Goal: Task Accomplishment & Management: Manage account settings

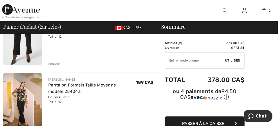
scroll to position [53, 0]
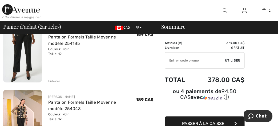
click at [55, 84] on div "Enlever" at bounding box center [54, 81] width 12 height 5
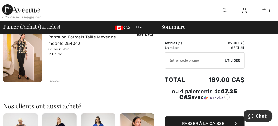
click at [25, 80] on img at bounding box center [22, 54] width 39 height 58
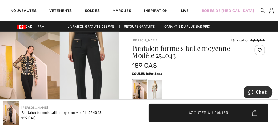
click at [158, 89] on div at bounding box center [155, 90] width 14 height 20
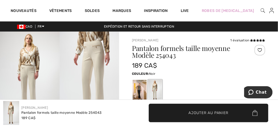
click at [139, 89] on div at bounding box center [140, 90] width 14 height 20
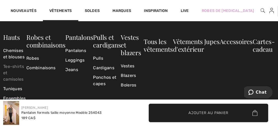
scroll to position [27, 0]
click at [100, 68] on link "Cardigans" at bounding box center [107, 68] width 28 height 10
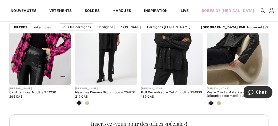
scroll to position [426, 0]
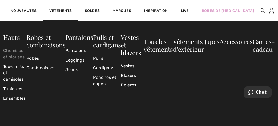
click at [15, 55] on link "Chemises et blouses" at bounding box center [14, 54] width 23 height 16
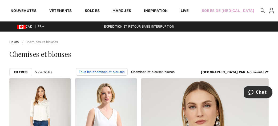
click at [85, 72] on link "Tous les chemises et blouses" at bounding box center [101, 71] width 51 height 7
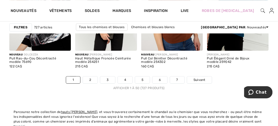
scroll to position [1942, 0]
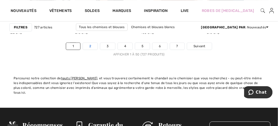
click at [91, 50] on link "2" at bounding box center [90, 46] width 15 height 7
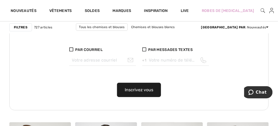
scroll to position [559, 0]
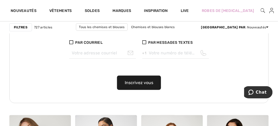
click at [103, 31] on link "Chemises et blouses noirs" at bounding box center [80, 34] width 47 height 7
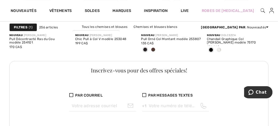
scroll to position [559, 0]
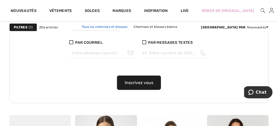
click at [112, 27] on link "Tous les chemises et blouses" at bounding box center [104, 26] width 51 height 7
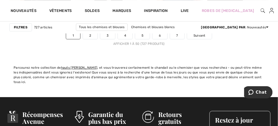
scroll to position [1942, 0]
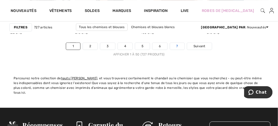
click at [182, 50] on link "7" at bounding box center [177, 46] width 14 height 7
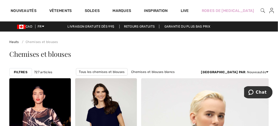
click at [269, 11] on img at bounding box center [271, 10] width 5 height 6
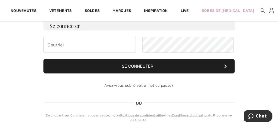
scroll to position [53, 0]
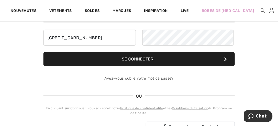
click at [125, 65] on button "Se connecter" at bounding box center [138, 59] width 191 height 14
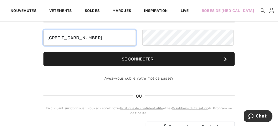
drag, startPoint x: 98, startPoint y: 43, endPoint x: 38, endPoint y: 44, distance: 60.1
click at [38, 44] on div "Pas encore membre ? S’inscrire Se connecter 5160757992279455 Se connecter OU" at bounding box center [138, 67] width 271 height 152
type input "alapointe100@gmail.com"
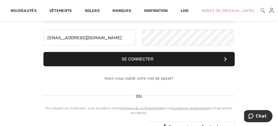
click at [135, 65] on button "Se connecter" at bounding box center [138, 59] width 191 height 14
click at [106, 64] on button "Se connecter" at bounding box center [138, 59] width 191 height 14
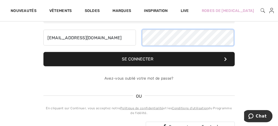
click at [43, 52] on button "Se connecter" at bounding box center [138, 59] width 191 height 14
click at [137, 39] on div "alapointe100@gmail.com" at bounding box center [138, 38] width 191 height 16
click at [43, 52] on button "Se connecter" at bounding box center [138, 59] width 191 height 14
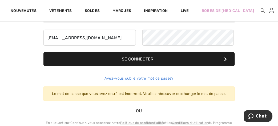
click at [138, 81] on link "Avez-vous oublié votre mot de passe?" at bounding box center [138, 78] width 69 height 5
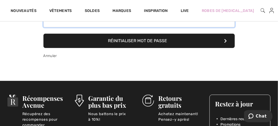
click at [80, 27] on input "email" at bounding box center [138, 19] width 191 height 16
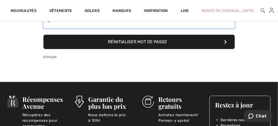
scroll to position [52, 0]
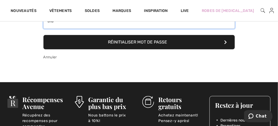
type input "alapointe100@gmail.com"
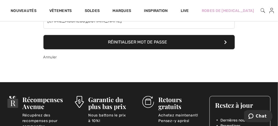
click at [119, 48] on button "Réinitialiser mot de passe" at bounding box center [138, 42] width 191 height 14
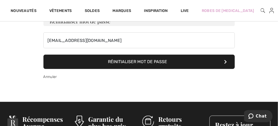
scroll to position [25, 0]
